Goal: Task Accomplishment & Management: Use online tool/utility

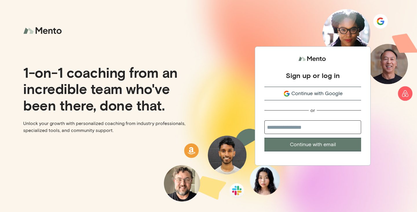
click at [303, 92] on span "Continue with Google" at bounding box center [316, 93] width 51 height 8
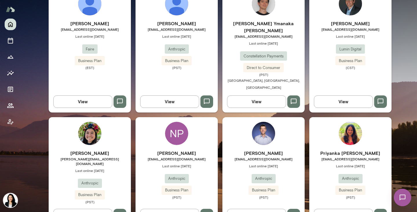
scroll to position [330, 0]
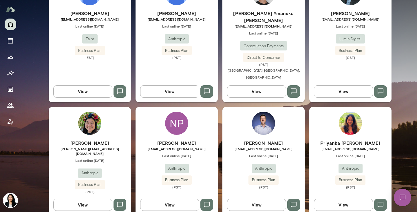
click at [378, 201] on icon "button" at bounding box center [380, 204] width 7 height 7
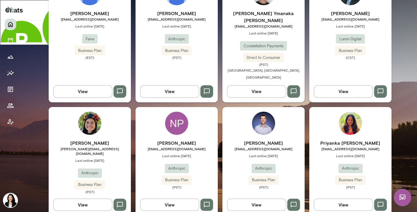
scroll to position [246, 0]
click at [397, 24] on div "Mindset reflective Good afternoon, Monica * ​ ​ I want to find more time to thi…" at bounding box center [219, 0] width 396 height 660
click at [401, 194] on img at bounding box center [402, 197] width 17 height 17
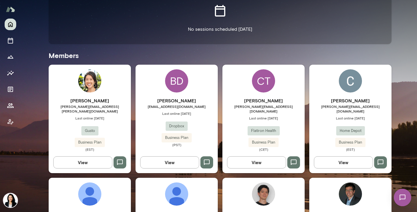
scroll to position [124, 0]
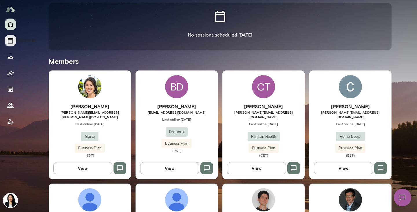
click at [11, 41] on icon "Sessions" at bounding box center [10, 40] width 7 height 7
